Goal: Navigation & Orientation: Find specific page/section

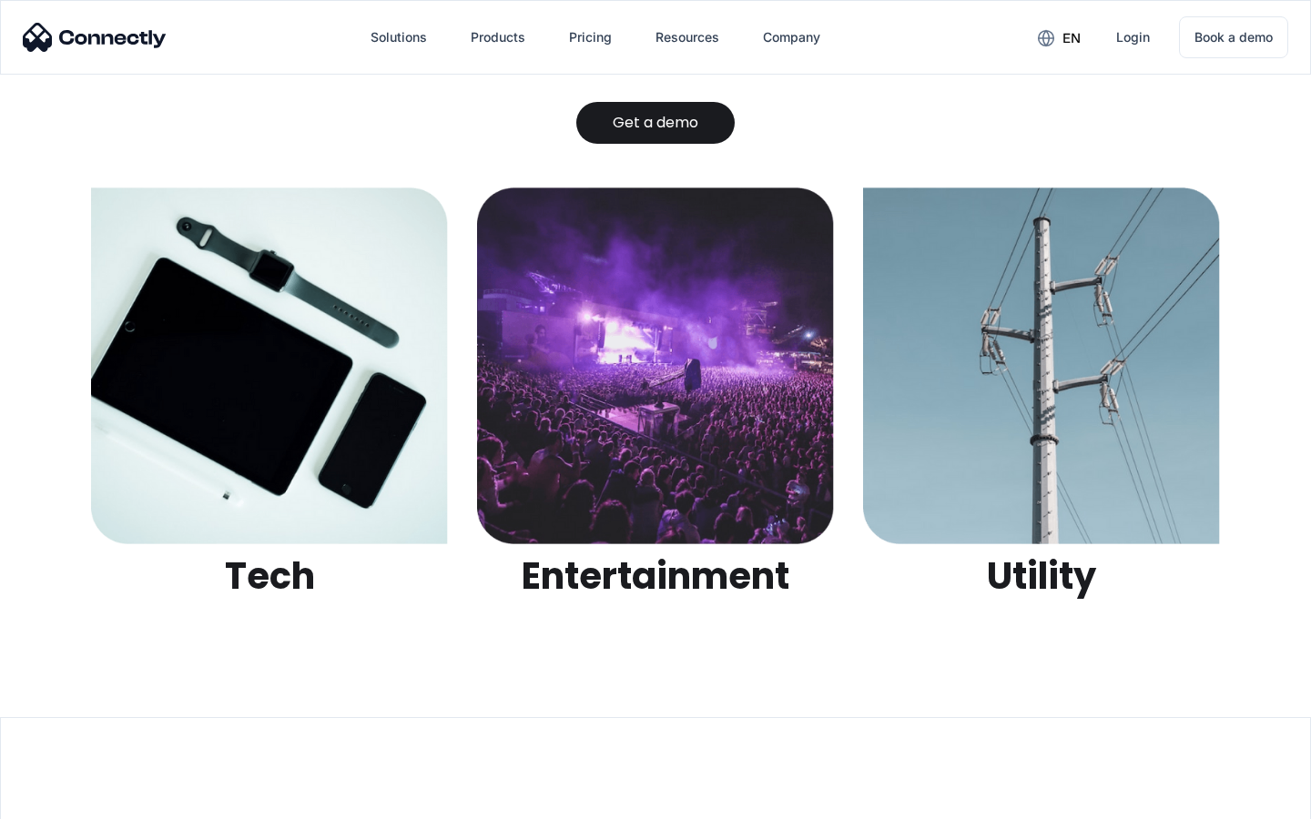
scroll to position [5744, 0]
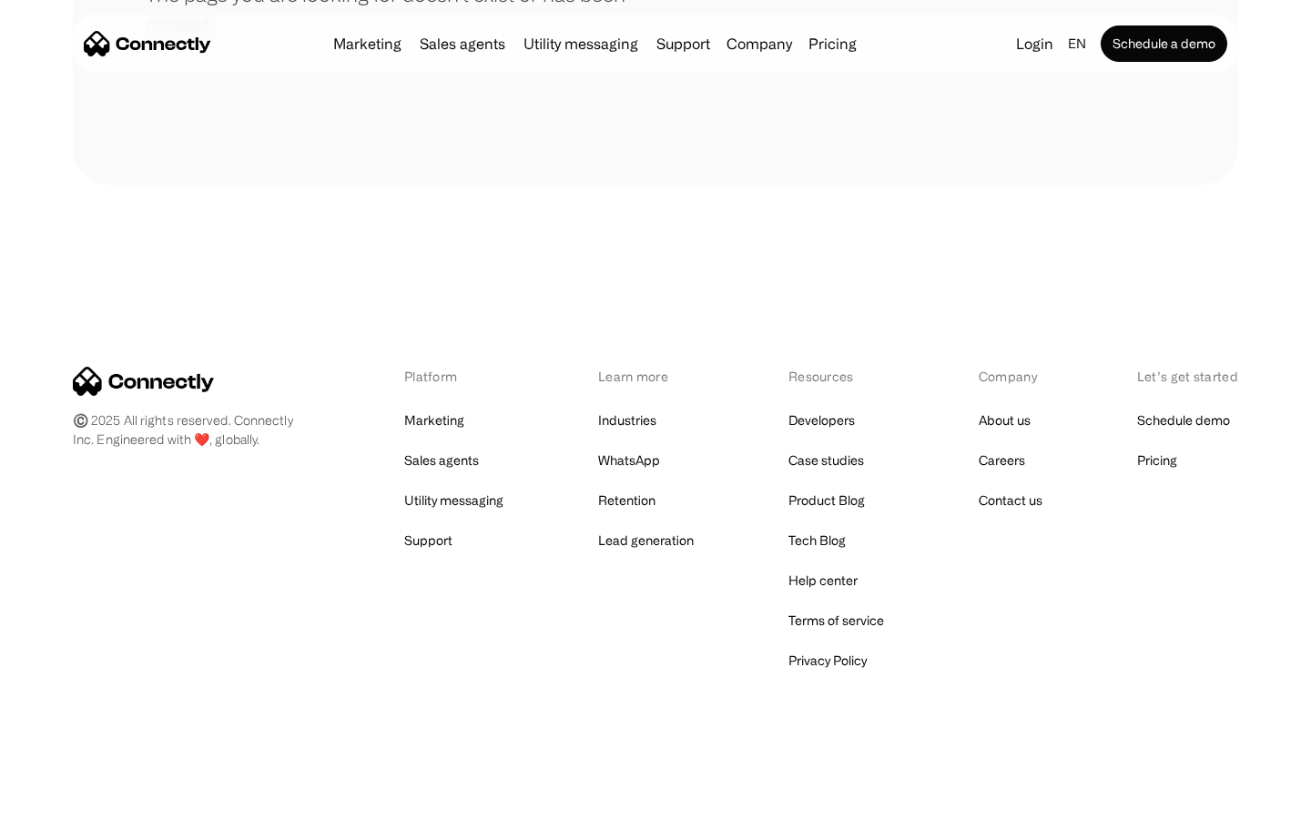
scroll to position [332, 0]
